Goal: Check status: Check status

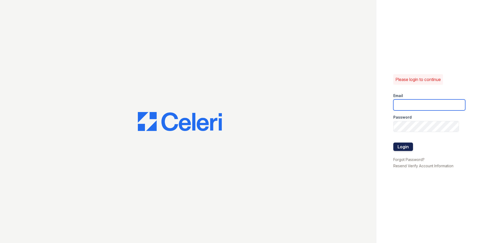
type input "ccharles@trinity-pm.com"
click at [406, 150] on button "Login" at bounding box center [403, 146] width 20 height 8
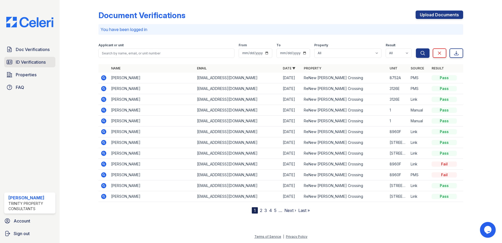
click at [37, 66] on link "ID Verifications" at bounding box center [29, 62] width 51 height 11
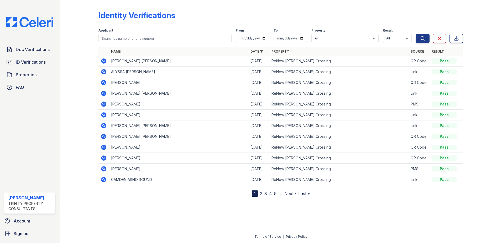
click at [105, 72] on icon at bounding box center [104, 72] width 6 height 6
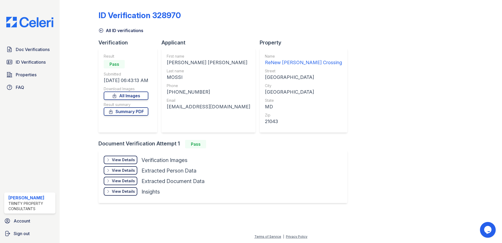
click at [122, 158] on div "View Details" at bounding box center [123, 159] width 23 height 5
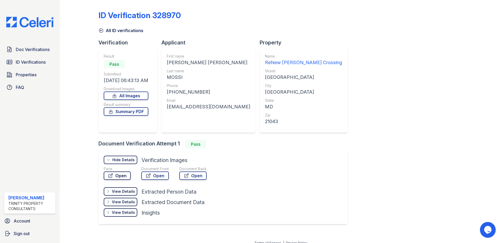
click at [114, 177] on link "Open" at bounding box center [117, 175] width 27 height 8
